Goal: Task Accomplishment & Management: Book appointment/travel/reservation

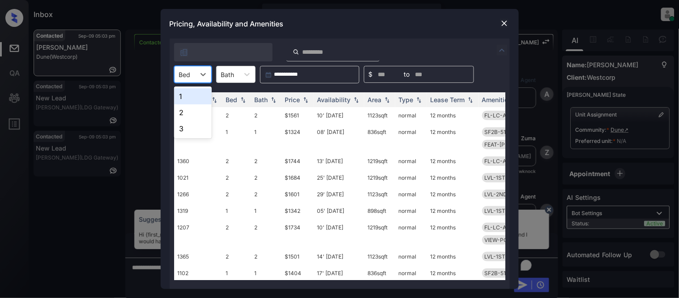
scroll to position [449, 0]
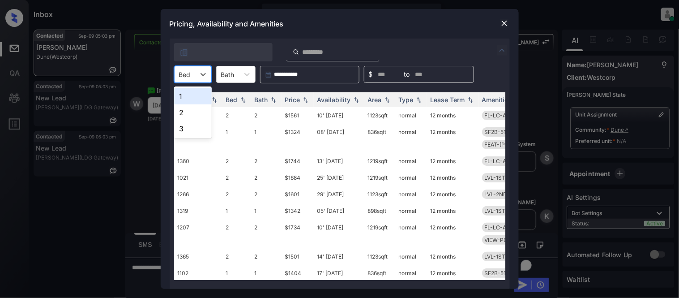
click at [187, 99] on div "1" at bounding box center [193, 96] width 38 height 16
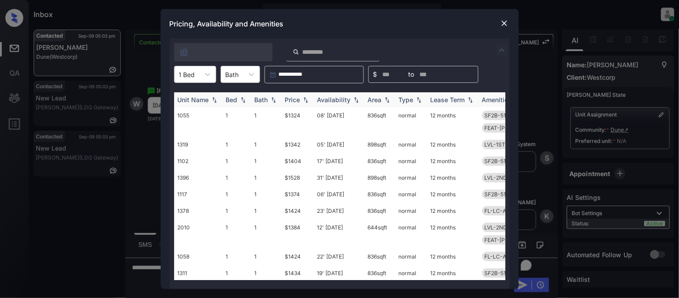
click at [300, 101] on div "Price" at bounding box center [292, 100] width 15 height 8
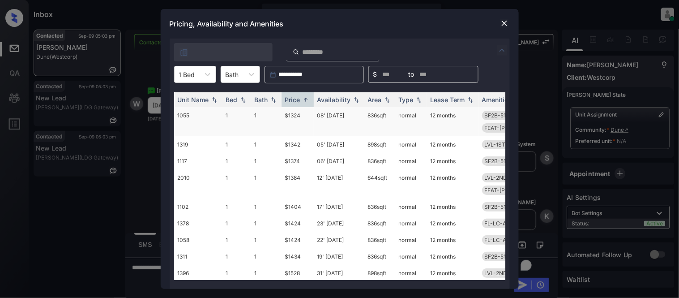
click at [292, 114] on td "$1324" at bounding box center [297, 121] width 32 height 29
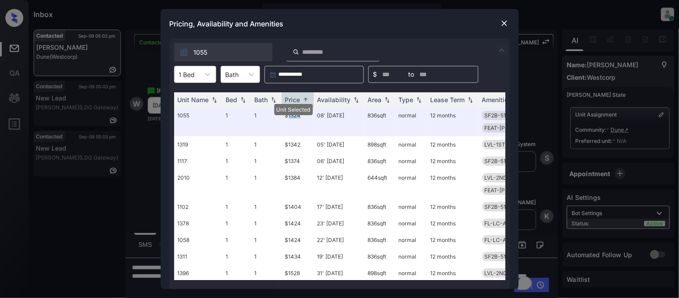
click at [503, 24] on img at bounding box center [504, 23] width 9 height 9
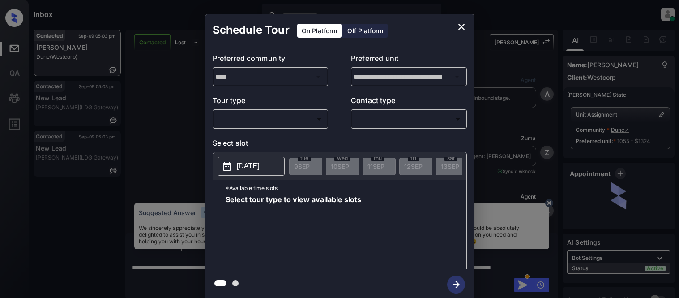
click at [267, 115] on body "Inbox [PERSON_NAME] Cataag Online Set yourself offline Set yourself on break Pr…" at bounding box center [339, 149] width 679 height 298
type input "********"
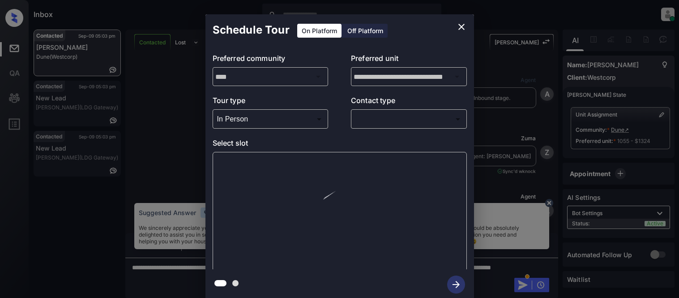
click at [371, 115] on div at bounding box center [339, 149] width 679 height 298
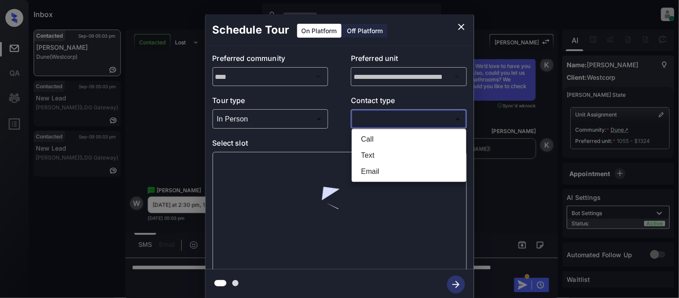
click at [373, 113] on body "Inbox Kristina Cataag Online Set yourself offline Set yourself on break Profile…" at bounding box center [339, 149] width 679 height 298
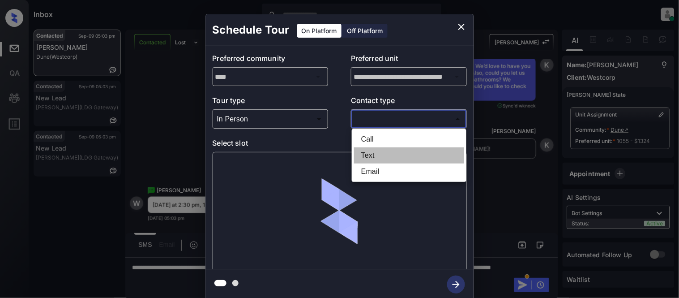
click at [361, 148] on li "Text" at bounding box center [409, 155] width 110 height 16
type input "****"
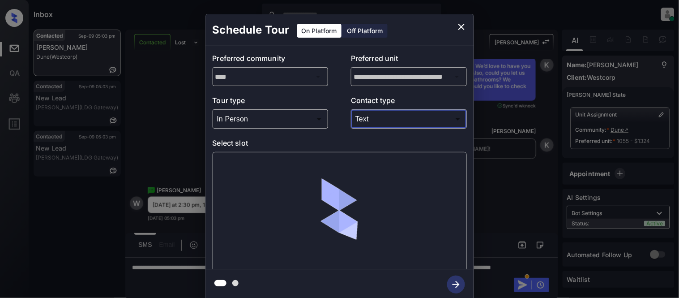
click at [270, 195] on div at bounding box center [340, 211] width 254 height 119
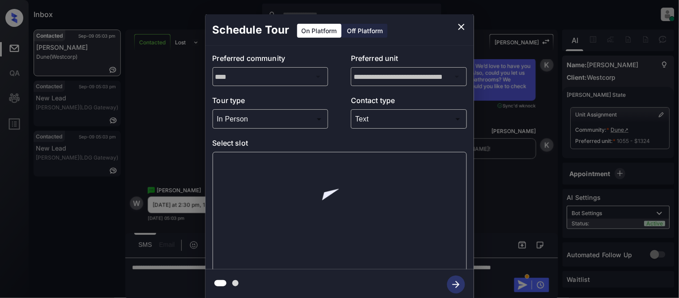
click at [246, 169] on div at bounding box center [340, 211] width 254 height 119
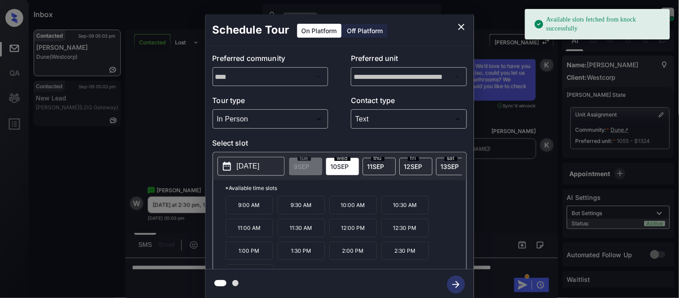
click at [248, 164] on p "[DATE]" at bounding box center [248, 166] width 23 height 11
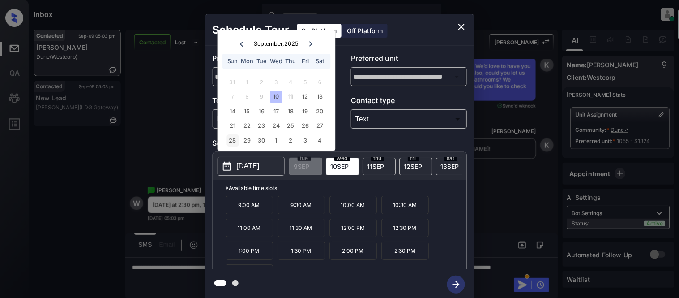
click at [236, 140] on div "28" at bounding box center [232, 140] width 12 height 12
click at [526, 209] on div "**********" at bounding box center [339, 157] width 679 height 314
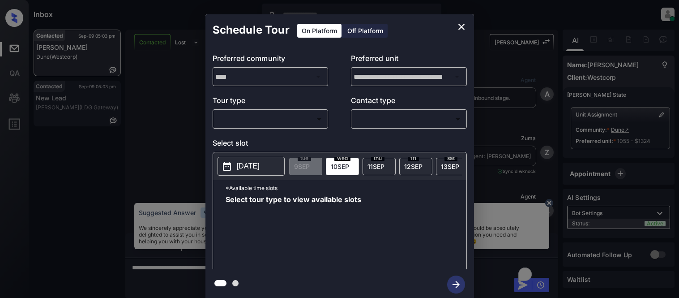
click at [273, 118] on body "Inbox Kristina Cataag Online Set yourself offline Set yourself on break Profile…" at bounding box center [339, 149] width 679 height 298
type input "********"
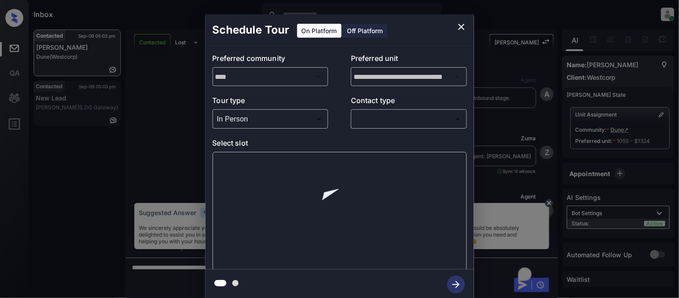
scroll to position [350, 0]
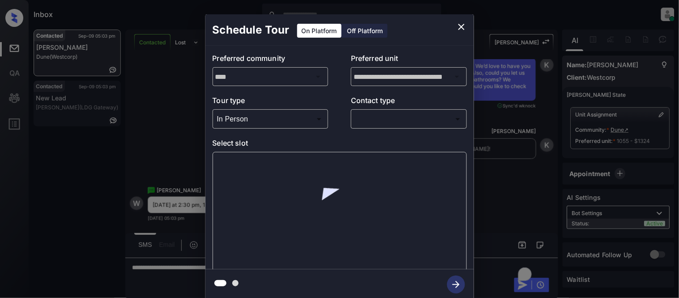
click at [379, 121] on body "Inbox Kristina Cataag Online Set yourself offline Set yourself on break Profile…" at bounding box center [339, 149] width 679 height 298
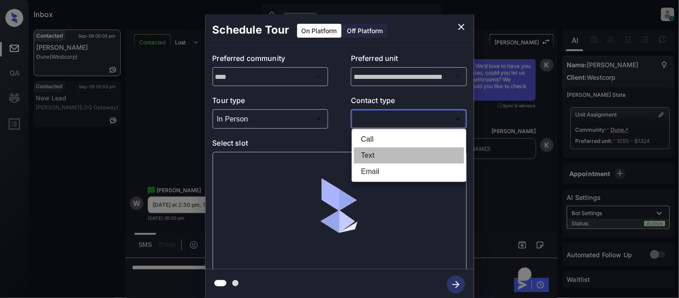
click at [370, 152] on li "Text" at bounding box center [409, 155] width 110 height 16
type input "****"
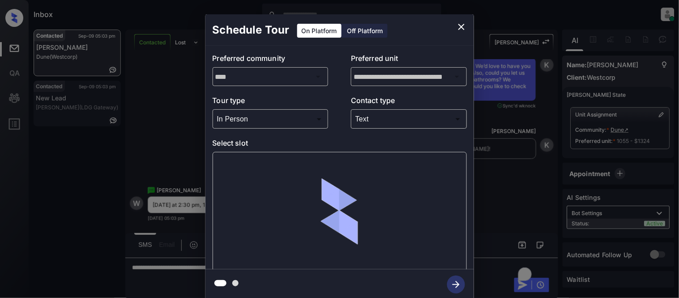
click at [275, 166] on div at bounding box center [340, 211] width 254 height 119
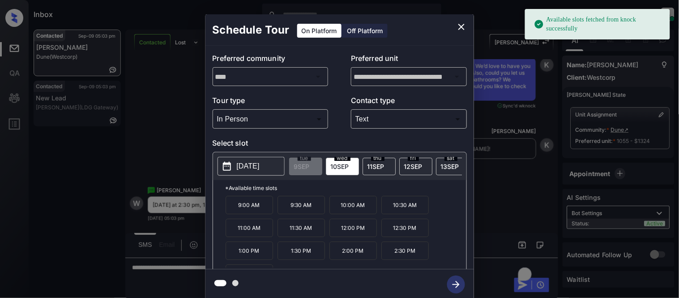
click at [259, 166] on p "[DATE]" at bounding box center [248, 166] width 23 height 11
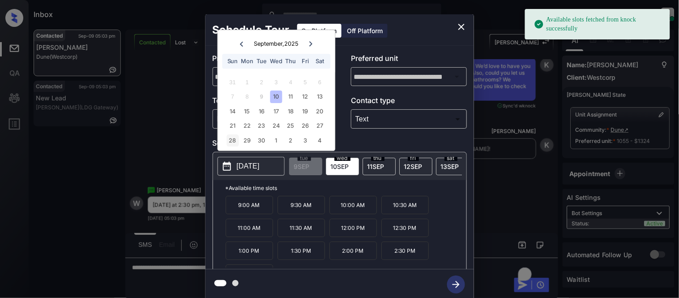
click at [236, 136] on div "28" at bounding box center [232, 140] width 12 height 12
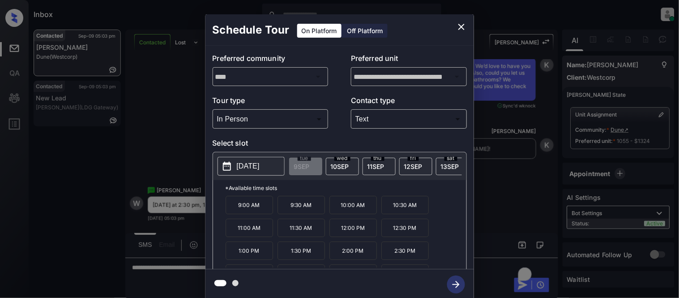
click at [395, 255] on p "2:30 PM" at bounding box center [404, 250] width 47 height 18
click at [457, 283] on icon "button" at bounding box center [456, 284] width 18 height 18
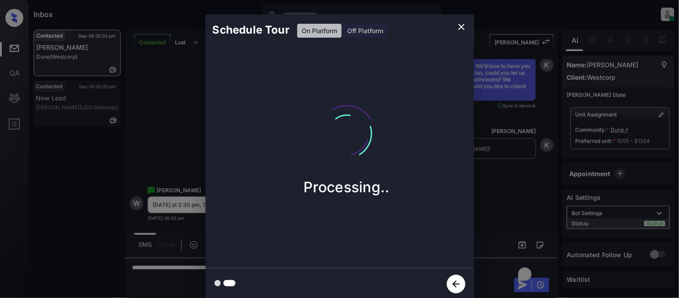
click at [491, 200] on div "Schedule Tour On Platform Off Platform Processing.." at bounding box center [339, 157] width 679 height 314
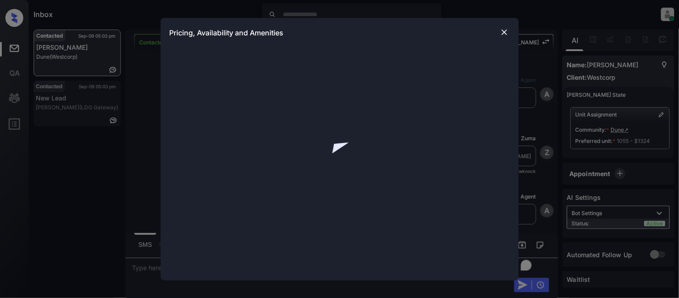
scroll to position [637, 0]
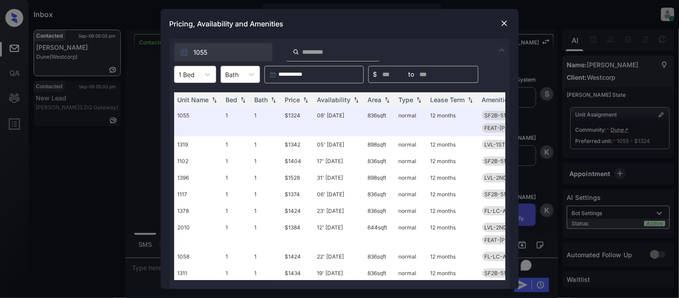
click at [502, 21] on img at bounding box center [504, 23] width 9 height 9
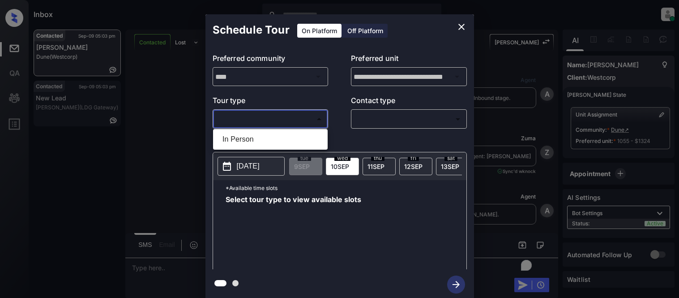
click at [264, 135] on li "In Person" at bounding box center [270, 139] width 110 height 16
type input "********"
click at [374, 122] on div at bounding box center [339, 149] width 679 height 298
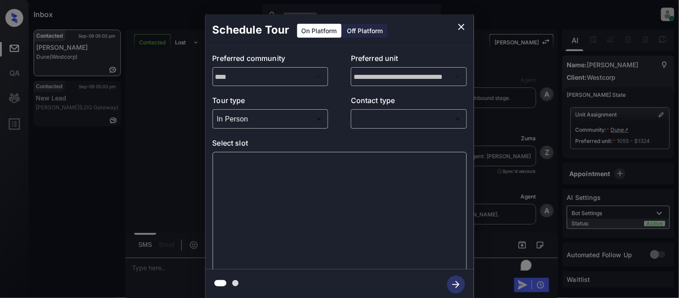
scroll to position [637, 0]
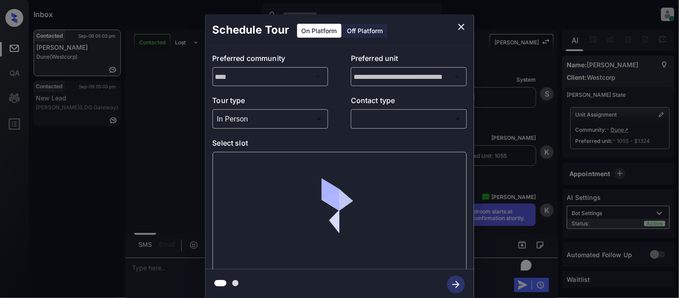
click at [374, 122] on body "Inbox Kristina Cataag Online Set yourself offline Set yourself on break Profile…" at bounding box center [339, 149] width 679 height 298
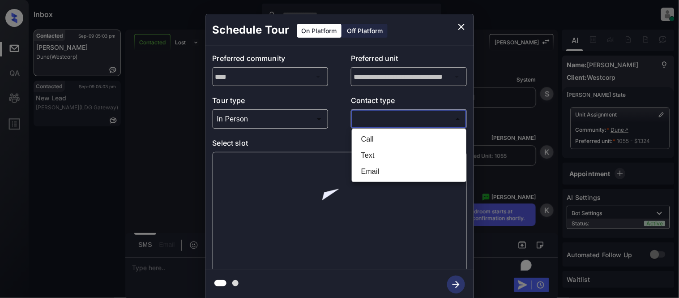
click at [374, 149] on li "Text" at bounding box center [409, 155] width 110 height 16
type input "****"
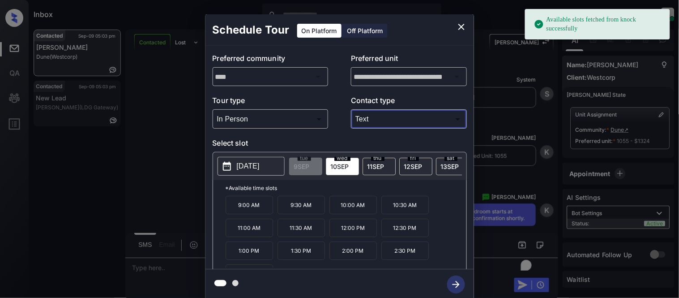
click at [233, 169] on button "2025-09-10" at bounding box center [250, 166] width 67 height 19
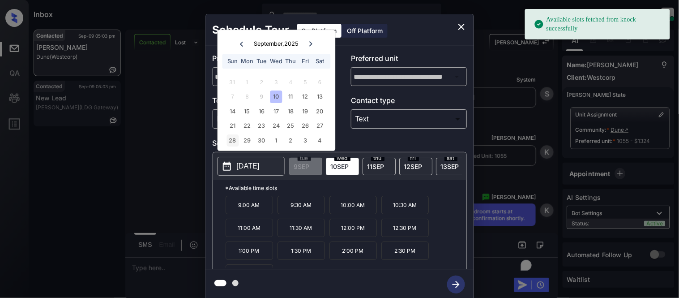
click at [230, 139] on div "28" at bounding box center [232, 140] width 12 height 12
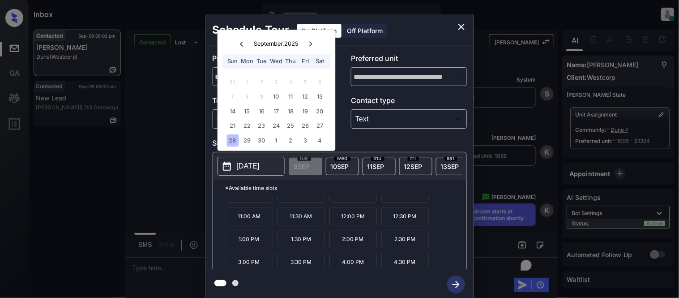
scroll to position [15, 0]
click at [254, 259] on p "3:00 PM" at bounding box center [248, 258] width 47 height 18
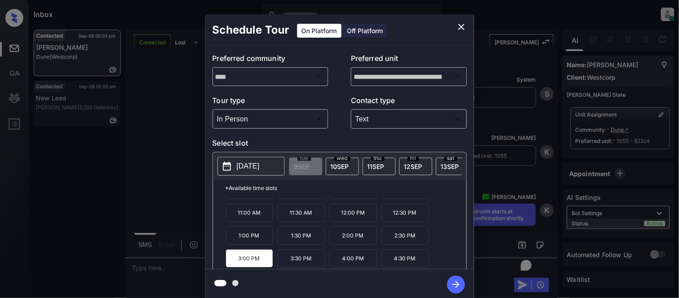
click at [451, 285] on icon "button" at bounding box center [456, 284] width 18 height 18
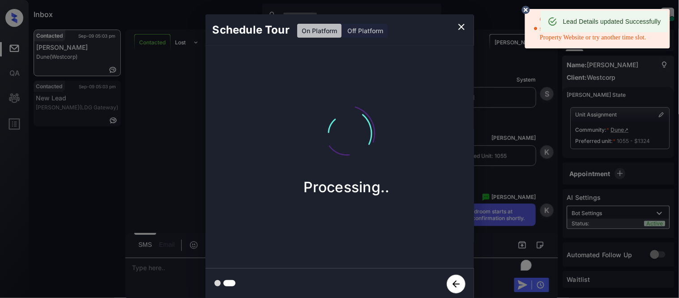
click at [452, 282] on icon "button" at bounding box center [455, 283] width 19 height 19
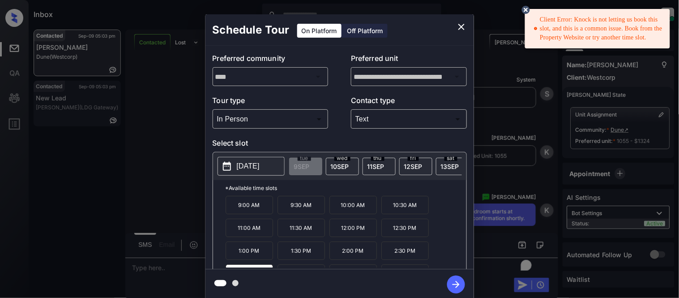
click at [259, 166] on p "2025-09-28" at bounding box center [248, 166] width 23 height 11
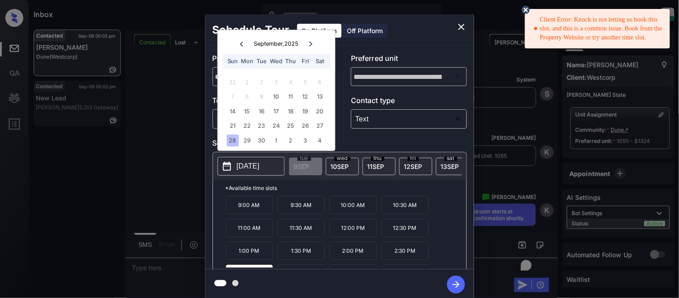
click at [234, 140] on div "28" at bounding box center [232, 140] width 12 height 12
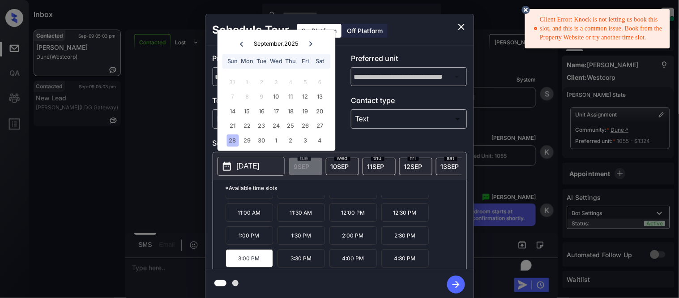
click at [303, 259] on p "3:30 PM" at bounding box center [300, 258] width 47 height 18
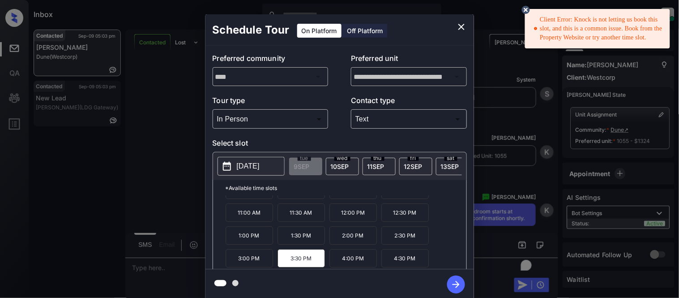
click at [455, 278] on icon "button" at bounding box center [456, 284] width 18 height 18
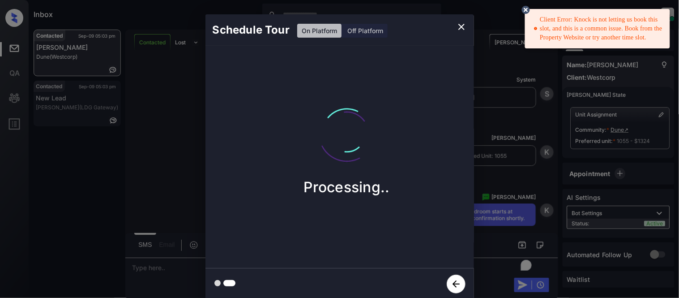
click at [528, 11] on icon at bounding box center [526, 10] width 8 height 8
click at [481, 203] on div "Schedule Tour On Platform Off Platform Processing.." at bounding box center [339, 157] width 679 height 314
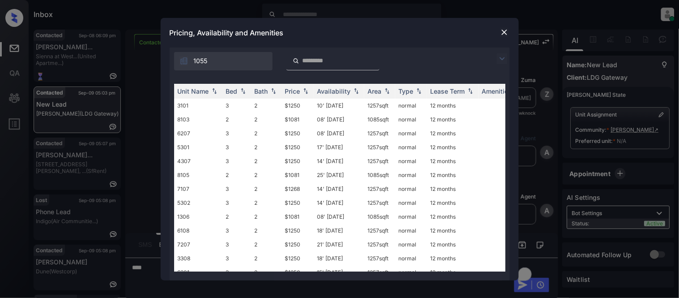
click at [502, 57] on img at bounding box center [502, 58] width 11 height 11
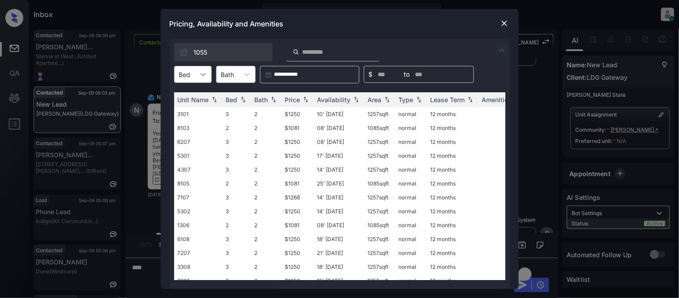
click at [196, 75] on div at bounding box center [203, 74] width 16 height 16
click at [504, 20] on img at bounding box center [504, 23] width 9 height 9
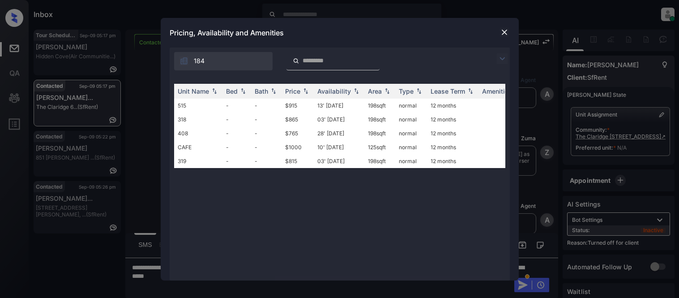
click at [331, 108] on td "13' [DATE]" at bounding box center [339, 105] width 51 height 14
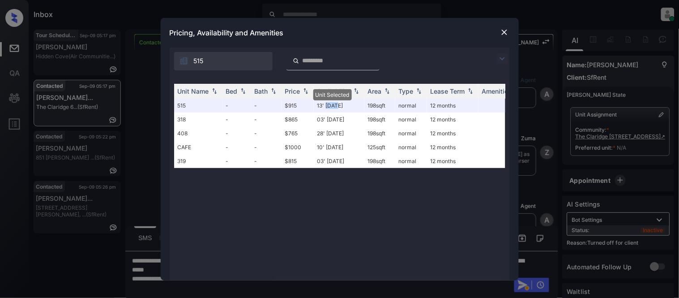
scroll to position [3258, 0]
click at [506, 31] on img at bounding box center [504, 32] width 9 height 9
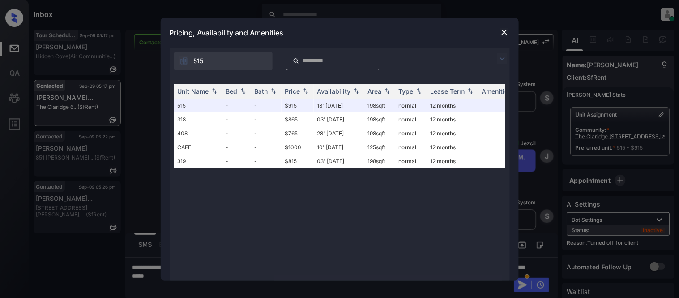
click at [500, 34] on img at bounding box center [504, 32] width 9 height 9
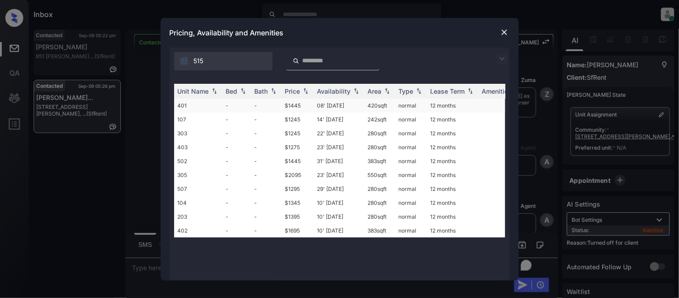
scroll to position [1197, 0]
click at [340, 103] on td "08' Oct 20" at bounding box center [339, 105] width 51 height 14
drag, startPoint x: 340, startPoint y: 103, endPoint x: 506, endPoint y: 32, distance: 179.8
click at [340, 103] on td "08' Oct 20" at bounding box center [339, 105] width 51 height 14
click at [506, 32] on img at bounding box center [504, 32] width 9 height 9
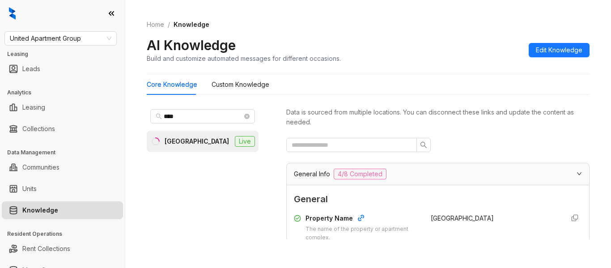
scroll to position [850, 0]
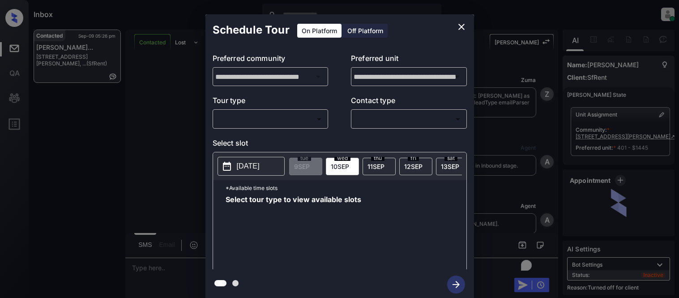
click at [365, 29] on div "Off Platform" at bounding box center [365, 31] width 45 height 14
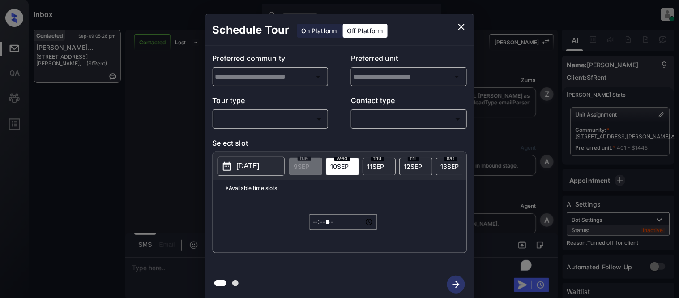
scroll to position [1241, 0]
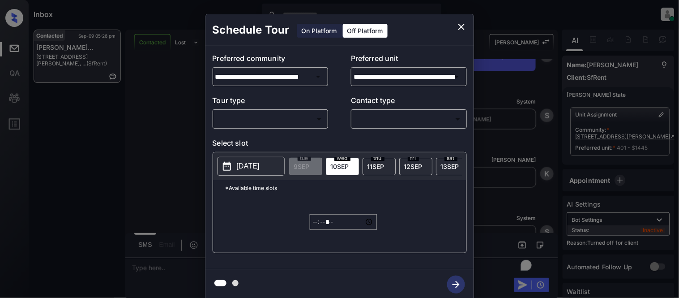
click at [291, 121] on body "Inbox [PERSON_NAME] Cataag Online Set yourself offline Set yourself on break Pr…" at bounding box center [339, 149] width 679 height 298
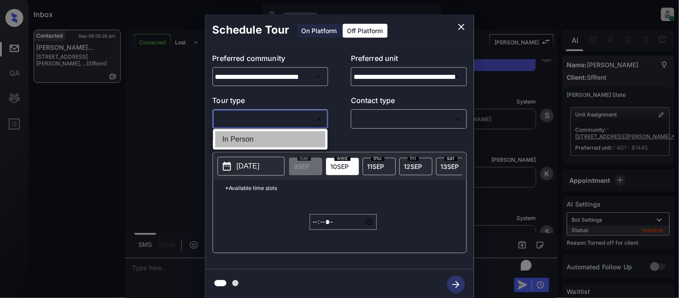
click at [252, 131] on li "In Person" at bounding box center [270, 139] width 110 height 16
type input "********"
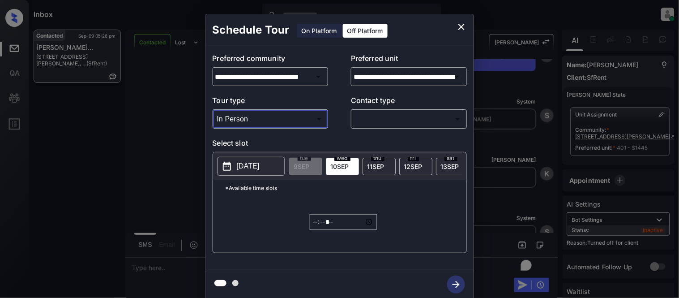
click at [373, 121] on body "Inbox [PERSON_NAME] Cataag Online Set yourself offline Set yourself on break Pr…" at bounding box center [339, 149] width 679 height 298
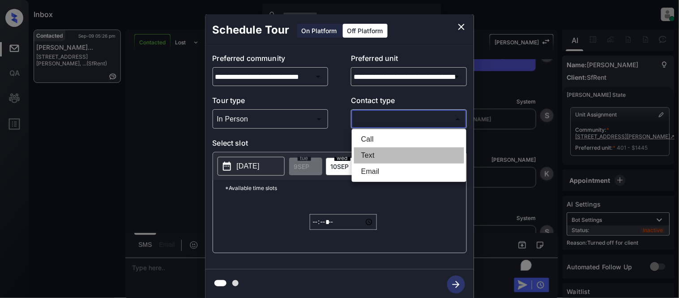
click at [370, 151] on li "Text" at bounding box center [409, 155] width 110 height 16
type input "****"
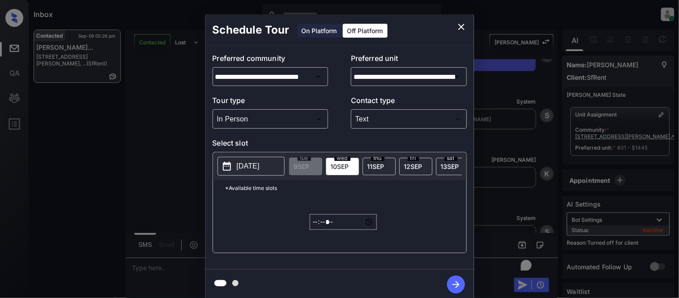
click at [251, 164] on p "[DATE]" at bounding box center [248, 166] width 23 height 11
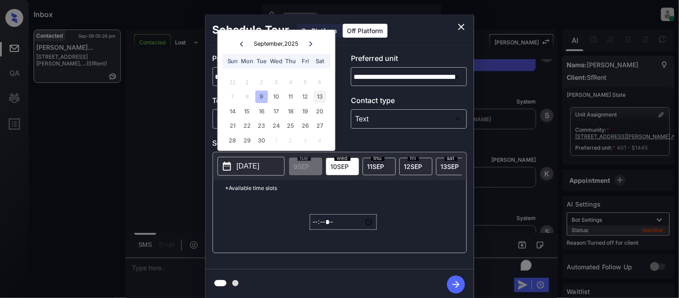
click at [323, 99] on div "13" at bounding box center [320, 97] width 12 height 12
type input "**********"
click at [318, 95] on div "13" at bounding box center [320, 97] width 12 height 12
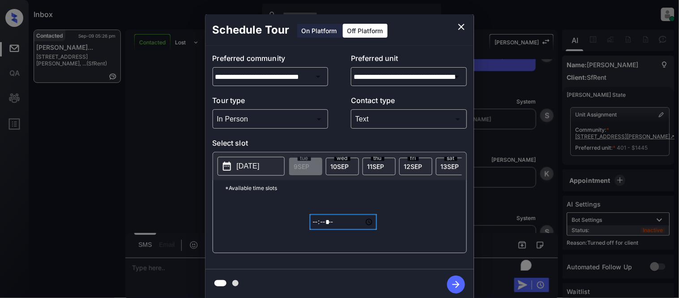
click at [318, 225] on input "*****" at bounding box center [343, 222] width 67 height 16
click at [326, 229] on input "*****" at bounding box center [343, 222] width 67 height 16
click at [336, 230] on input "*****" at bounding box center [343, 222] width 67 height 16
type input "*****"
click at [458, 278] on icon "button" at bounding box center [456, 284] width 18 height 18
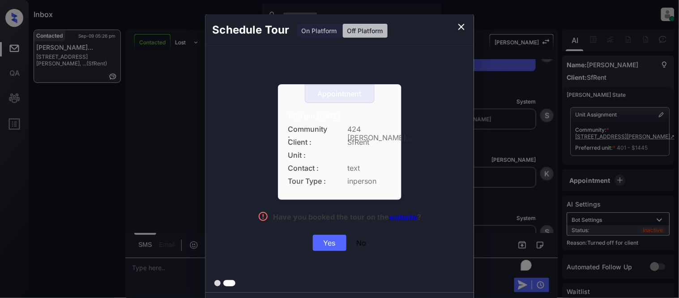
drag, startPoint x: 284, startPoint y: 118, endPoint x: 405, endPoint y: 115, distance: 121.7
click at [451, 118] on div "Appointment 1:00 pm,Sat,13-Sep-2025 Community : 424 Jon... Client : SfRent Unit…" at bounding box center [339, 169] width 268 height 247
click at [334, 238] on div "Yes" at bounding box center [330, 242] width 34 height 16
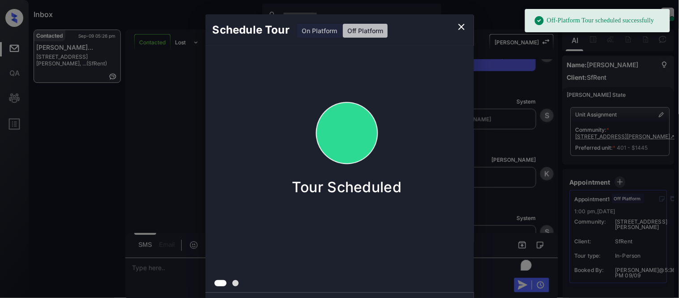
click at [489, 221] on div "Schedule Tour On Platform Off Platform Tour Scheduled" at bounding box center [339, 157] width 679 height 314
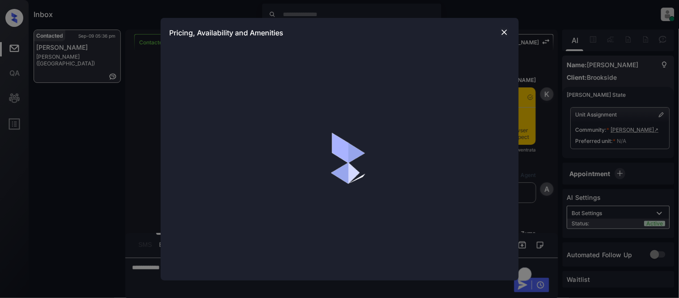
scroll to position [625, 0]
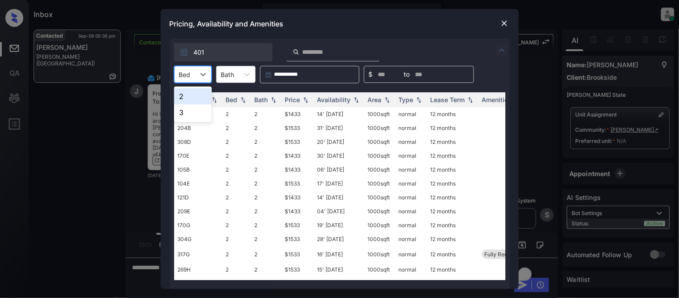
click at [185, 73] on div at bounding box center [185, 74] width 12 height 9
click at [191, 101] on div "2" at bounding box center [193, 96] width 38 height 16
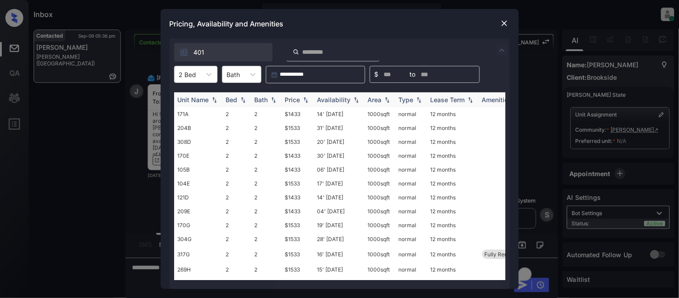
click at [301, 98] on img at bounding box center [305, 100] width 9 height 6
click at [291, 114] on td "$1433" at bounding box center [297, 114] width 32 height 14
click at [502, 25] on img at bounding box center [504, 23] width 9 height 9
